Goal: Task Accomplishment & Management: Manage account settings

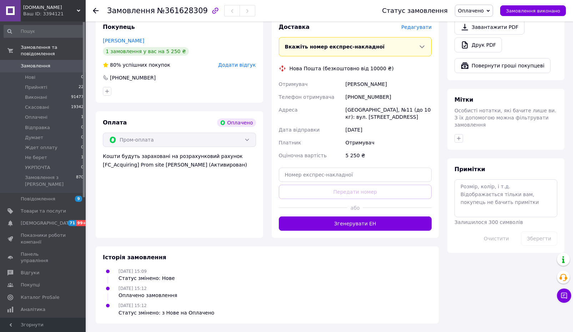
scroll to position [264, 0]
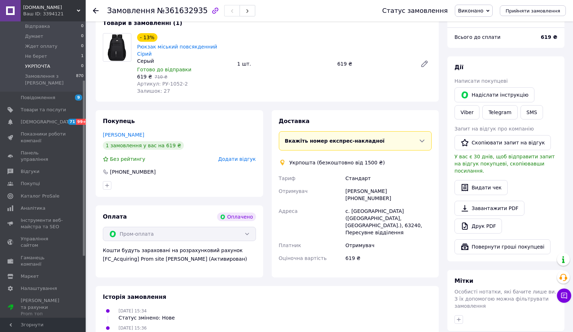
scroll to position [107, 0]
drag, startPoint x: 34, startPoint y: 229, endPoint x: 44, endPoint y: 233, distance: 10.4
click at [34, 175] on span "Відгуки" at bounding box center [30, 172] width 19 height 6
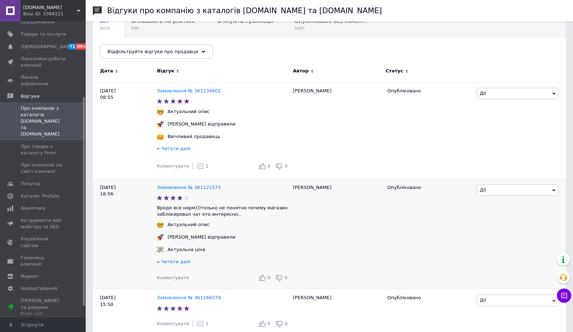
scroll to position [71, 0]
click at [39, 144] on span "Про товари з каталогу Prom" at bounding box center [43, 150] width 45 height 13
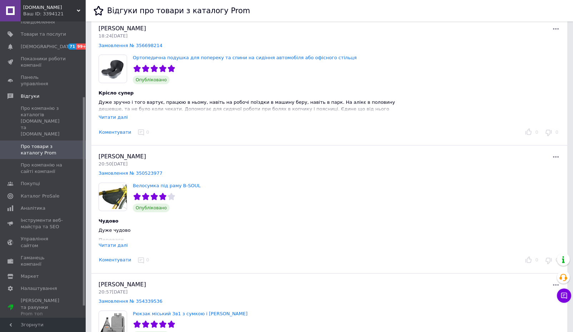
scroll to position [214, 0]
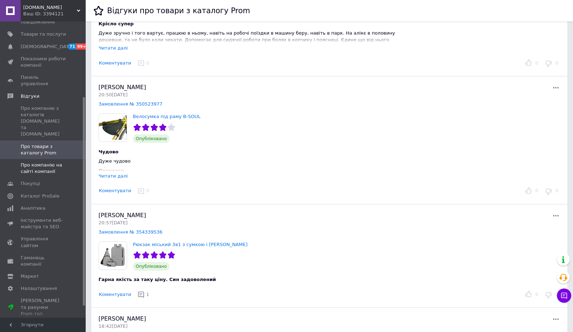
click at [39, 162] on span "Про компанію на сайті компанії" at bounding box center [43, 168] width 45 height 13
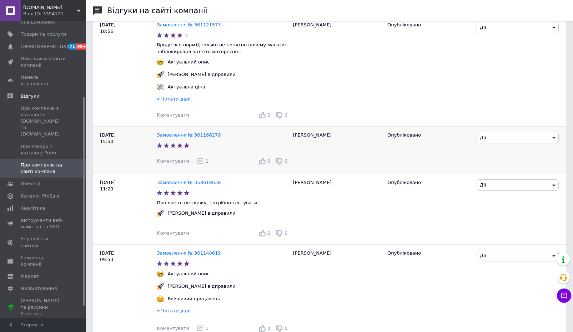
scroll to position [250, 0]
click at [216, 27] on link "Замовлення № 361121573" at bounding box center [189, 24] width 64 height 5
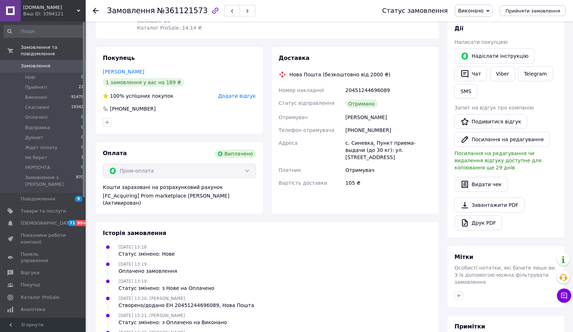
scroll to position [71, 0]
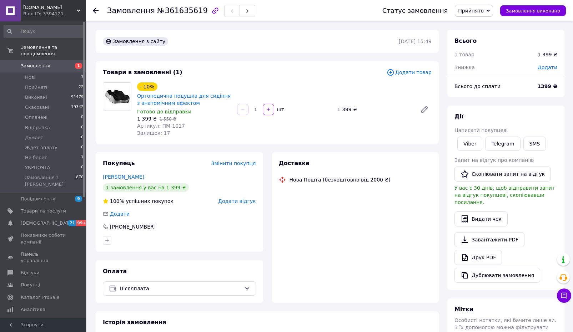
click at [144, 180] on link "[PERSON_NAME]" at bounding box center [123, 177] width 41 height 6
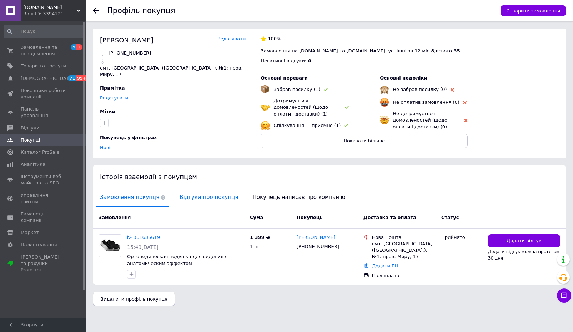
click at [220, 207] on span "Відгуки про покупця" at bounding box center [209, 198] width 66 height 18
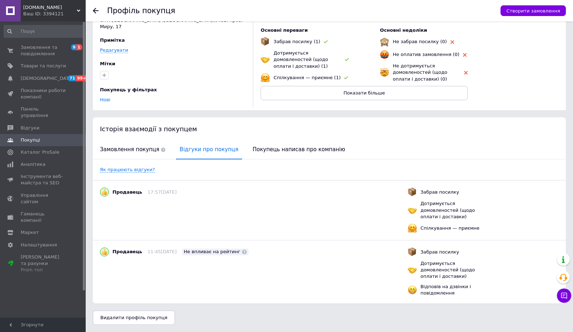
scroll to position [94, 0]
